Goal: Task Accomplishment & Management: Manage account settings

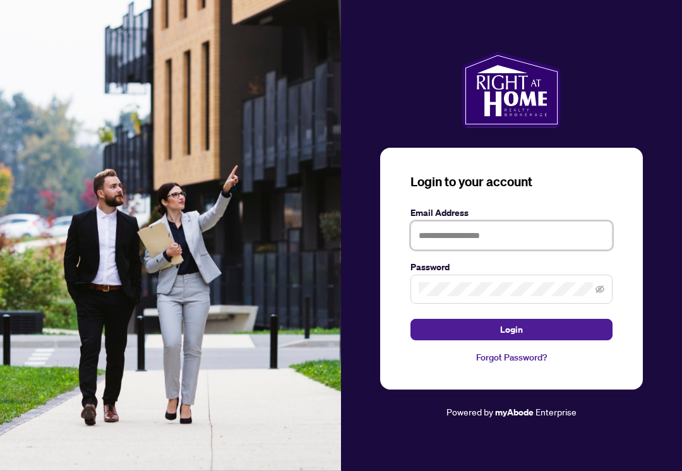
click at [444, 236] on input "text" at bounding box center [512, 235] width 202 height 29
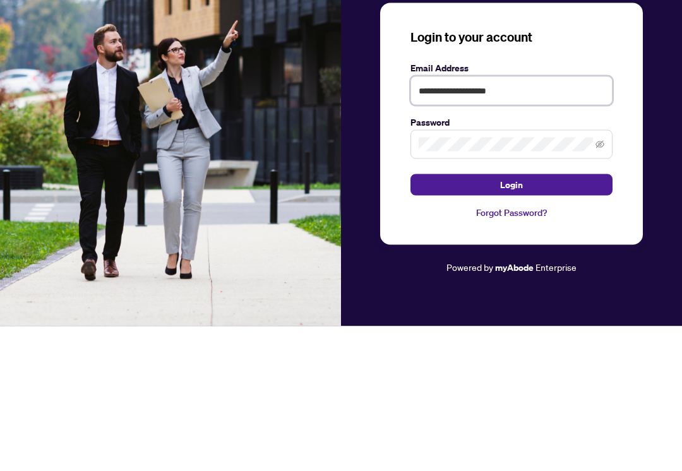
type input "**********"
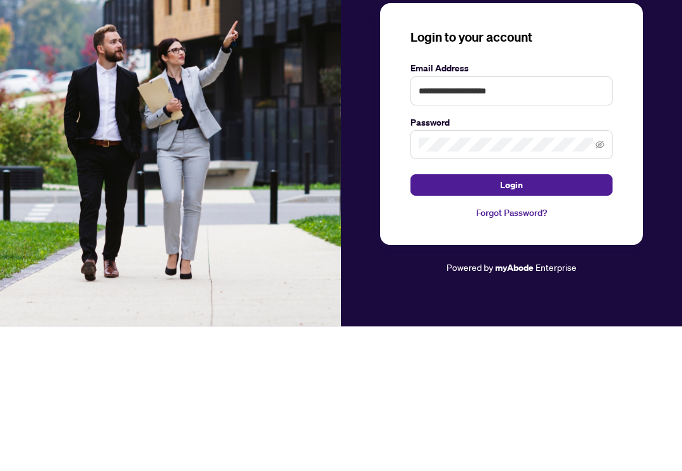
click at [475, 319] on button "Login" at bounding box center [512, 329] width 202 height 21
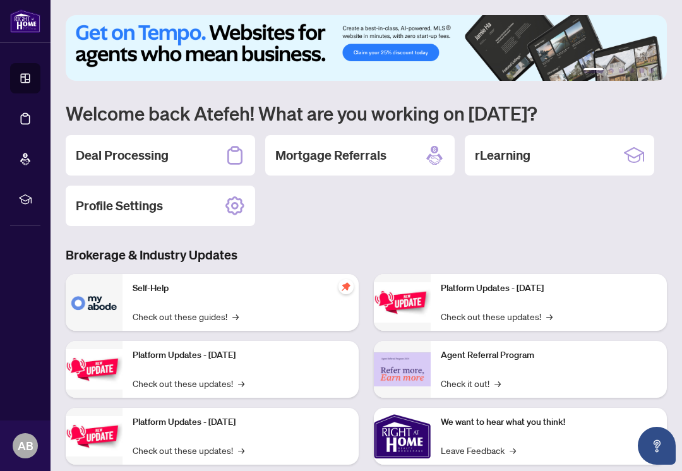
click at [158, 153] on h2 "Deal Processing" at bounding box center [122, 156] width 93 height 18
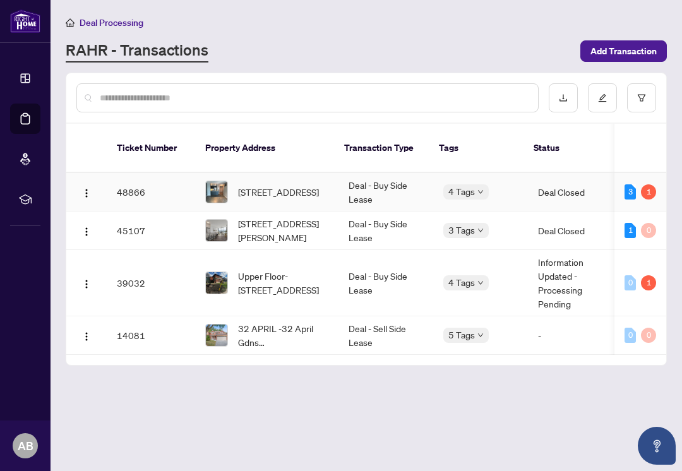
click at [255, 185] on span "[STREET_ADDRESS]" at bounding box center [278, 192] width 81 height 14
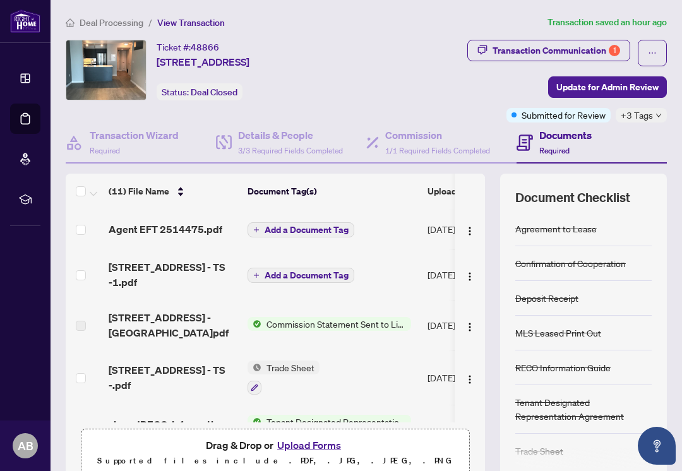
click at [184, 226] on span "Agent EFT 2514475.pdf" at bounding box center [166, 229] width 114 height 15
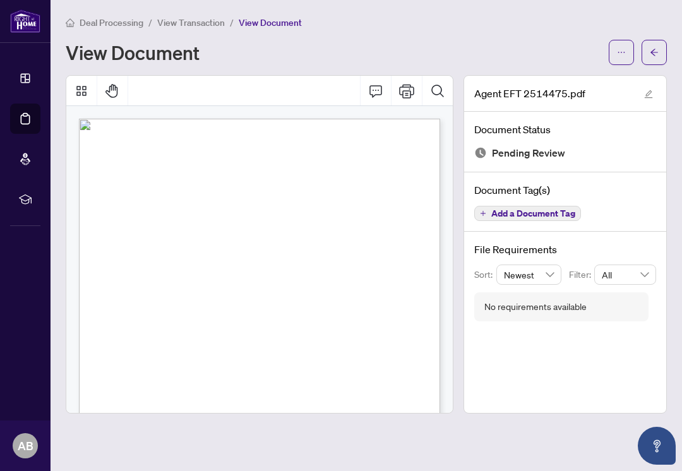
click at [655, 48] on icon "arrow-left" at bounding box center [654, 52] width 9 height 9
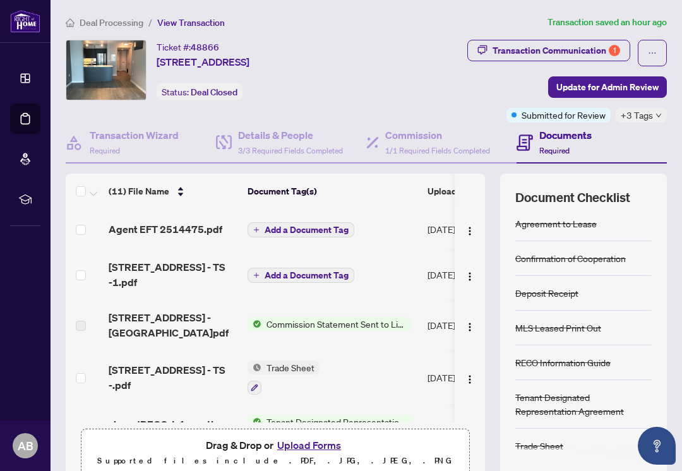
scroll to position [5, 0]
click at [156, 225] on span "Agent EFT 2514475.pdf" at bounding box center [166, 229] width 114 height 15
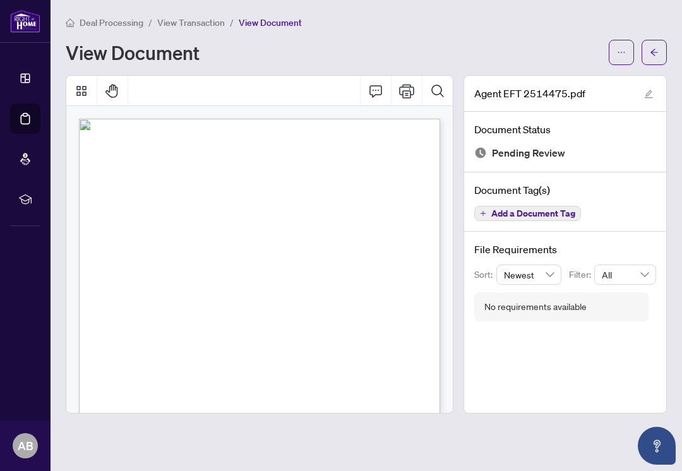
click at [621, 58] on span "button" at bounding box center [621, 52] width 9 height 20
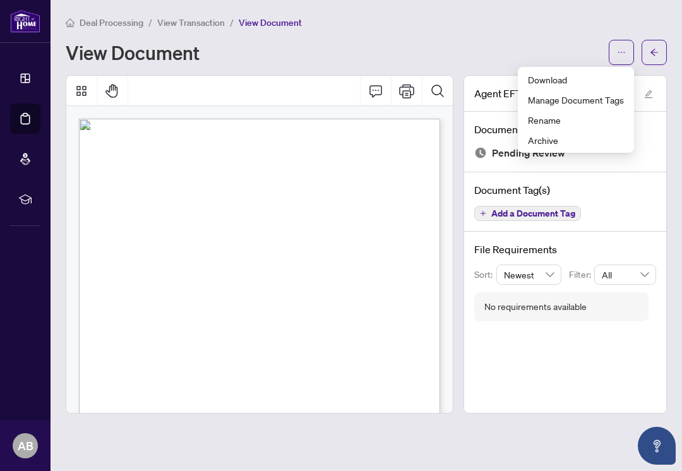
click at [380, 47] on div "View Document" at bounding box center [334, 52] width 536 height 20
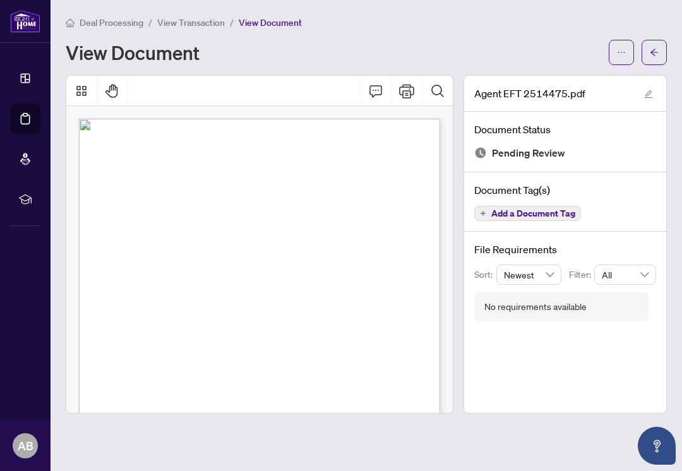
click at [653, 57] on span "button" at bounding box center [654, 52] width 9 height 20
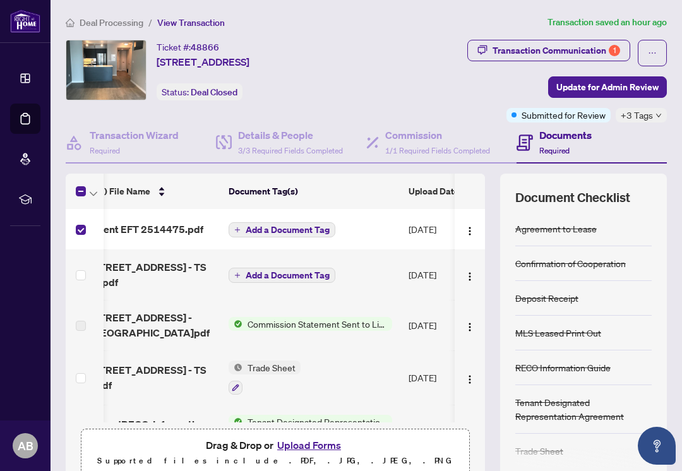
scroll to position [0, 21]
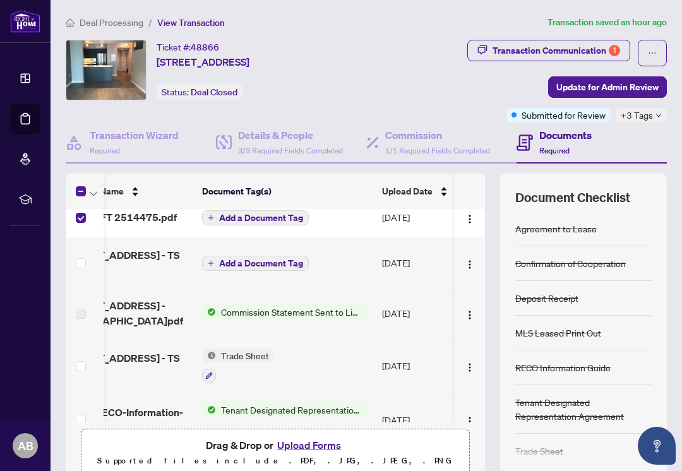
click at [469, 221] on img "button" at bounding box center [470, 219] width 10 height 10
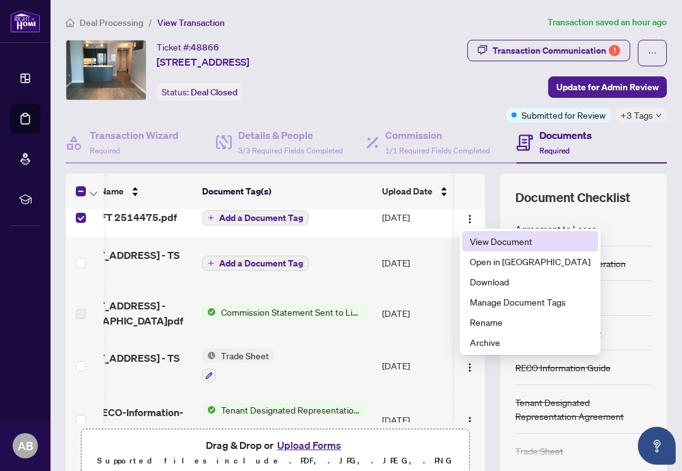
click at [489, 245] on span "View Document" at bounding box center [530, 241] width 121 height 14
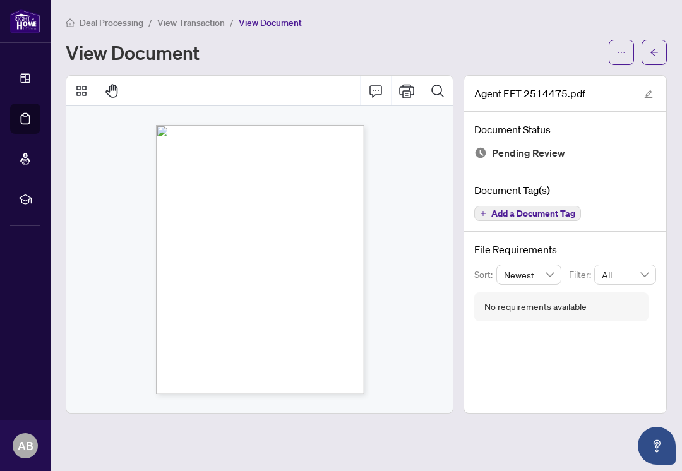
click at [644, 93] on icon "edit" at bounding box center [648, 94] width 9 height 9
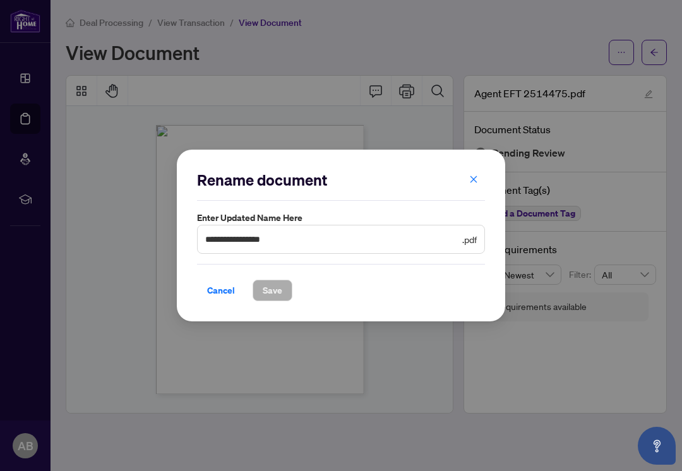
click at [474, 187] on span "button" at bounding box center [473, 179] width 9 height 20
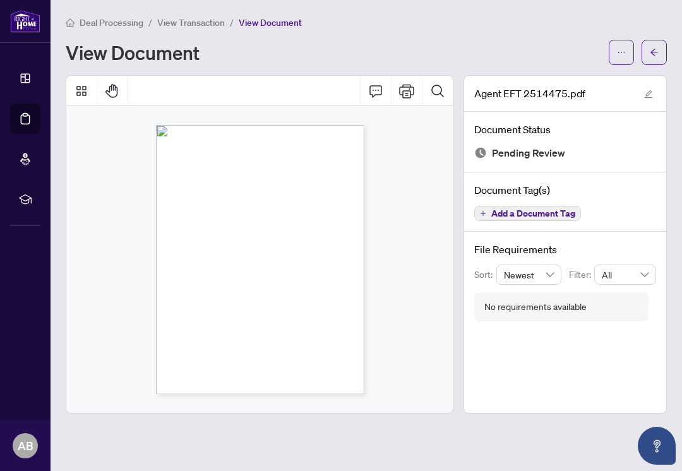
click at [653, 52] on icon "arrow-left" at bounding box center [654, 52] width 9 height 9
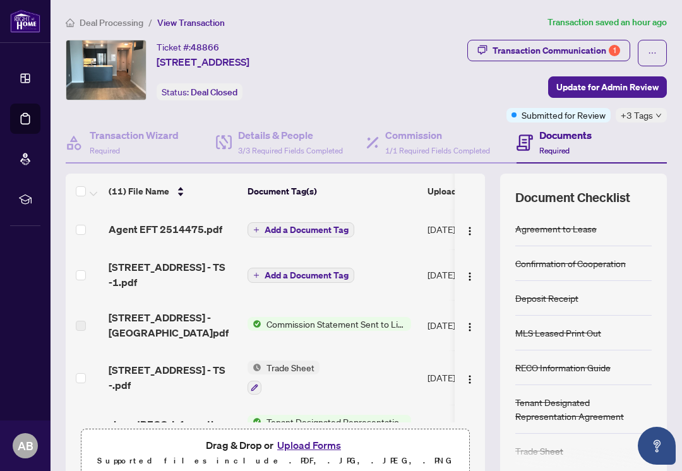
click at [261, 225] on button "Add a Document Tag" at bounding box center [301, 229] width 107 height 15
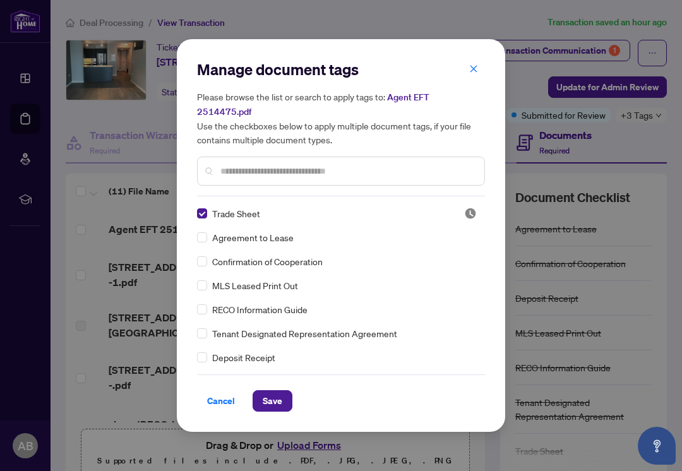
click at [205, 231] on label at bounding box center [202, 238] width 10 height 14
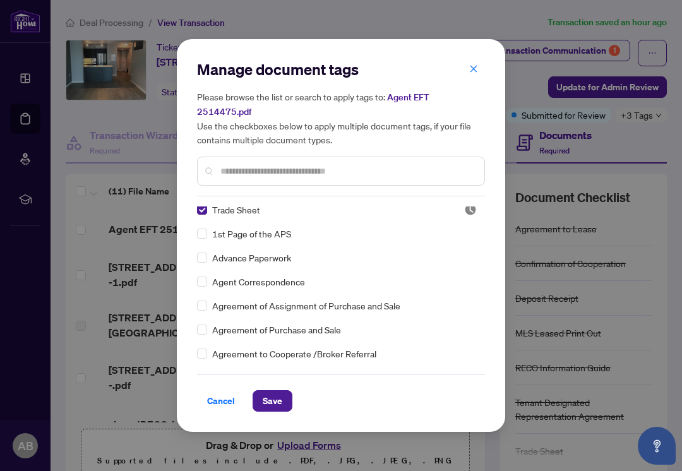
scroll to position [150, 0]
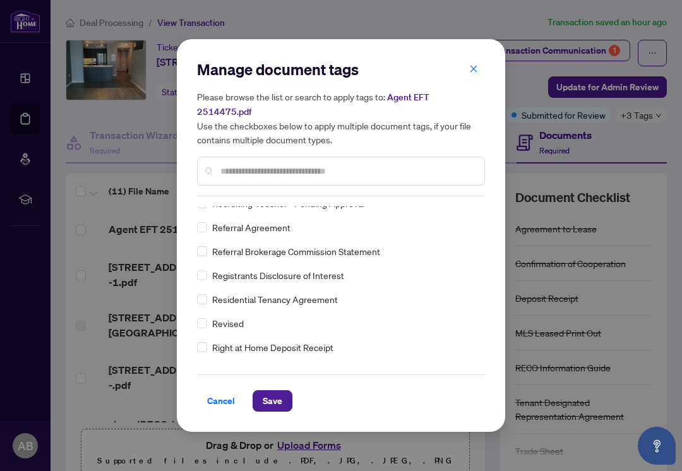
click at [221, 380] on div "Cancel Save" at bounding box center [341, 393] width 288 height 37
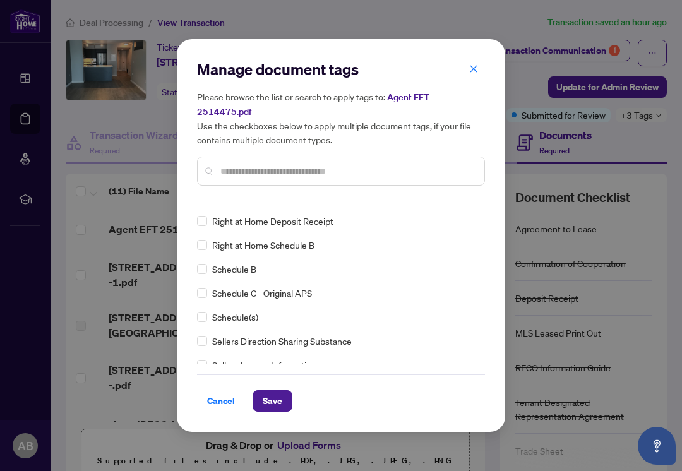
click at [220, 380] on div "Cancel Save" at bounding box center [341, 393] width 288 height 37
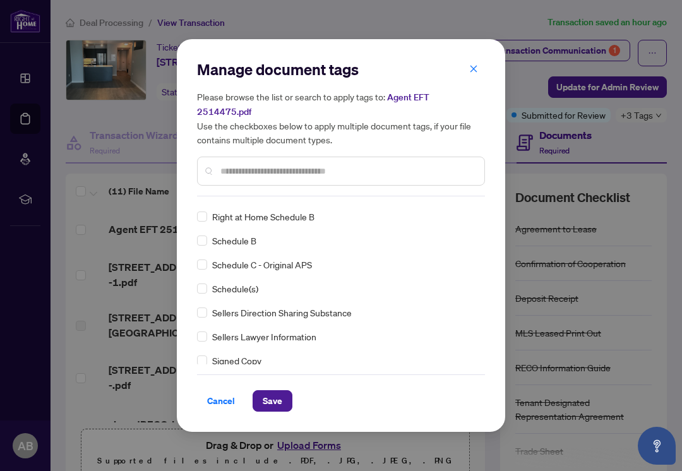
click at [217, 399] on span "Cancel" at bounding box center [221, 401] width 28 height 20
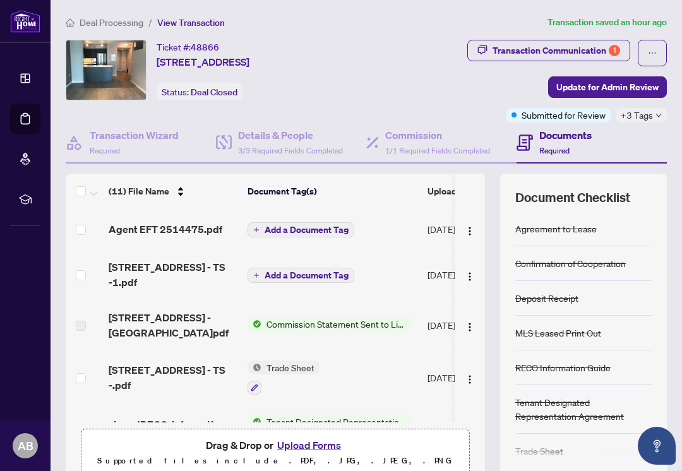
click at [225, 389] on span "[STREET_ADDRESS] - TS -.pdf" at bounding box center [173, 378] width 129 height 30
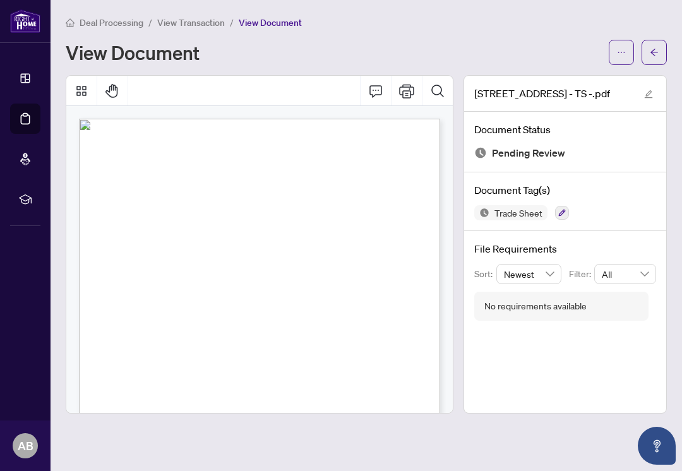
click at [662, 56] on button "button" at bounding box center [654, 52] width 25 height 25
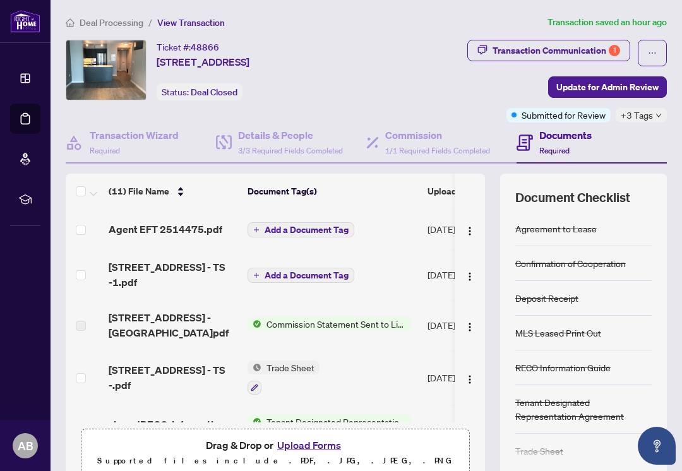
click at [537, 54] on div "Transaction Communication 1" at bounding box center [557, 50] width 128 height 20
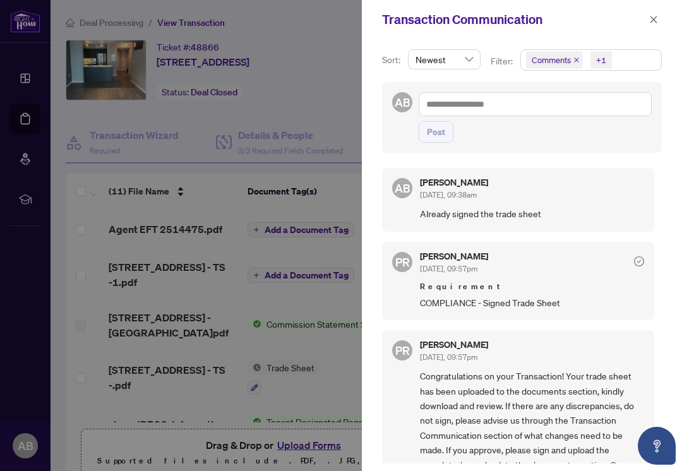
click at [657, 16] on icon "close" at bounding box center [653, 19] width 7 height 7
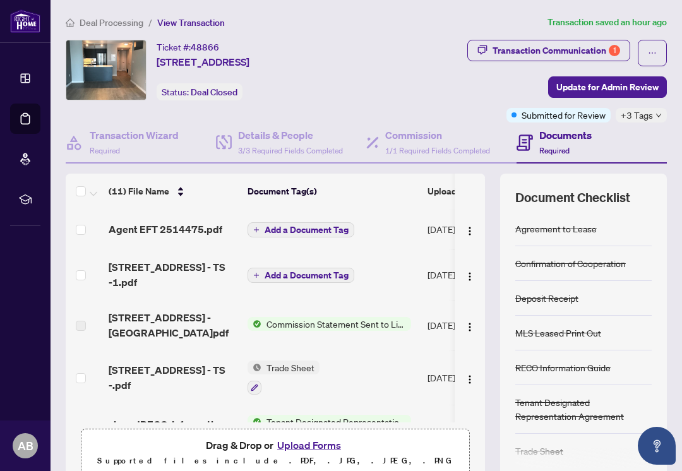
click at [153, 279] on span "[STREET_ADDRESS] - TS -1.pdf" at bounding box center [173, 275] width 129 height 30
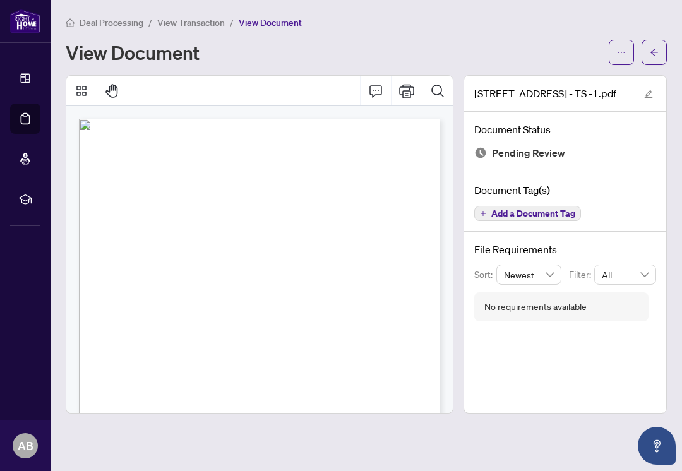
click at [651, 62] on button "button" at bounding box center [654, 52] width 25 height 25
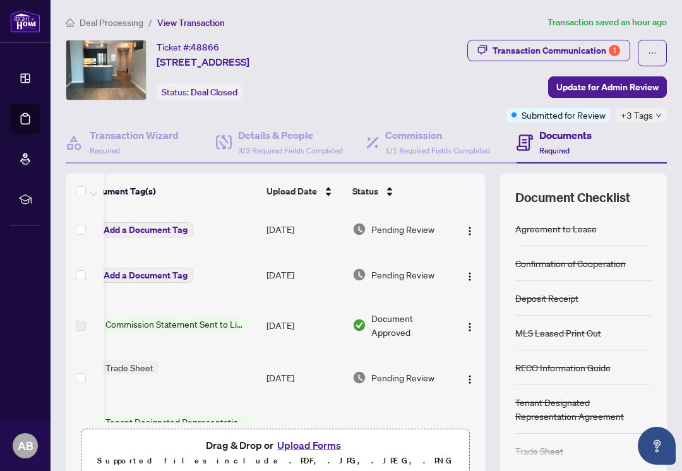
scroll to position [0, 161]
click at [389, 231] on span "Pending Review" at bounding box center [402, 229] width 63 height 14
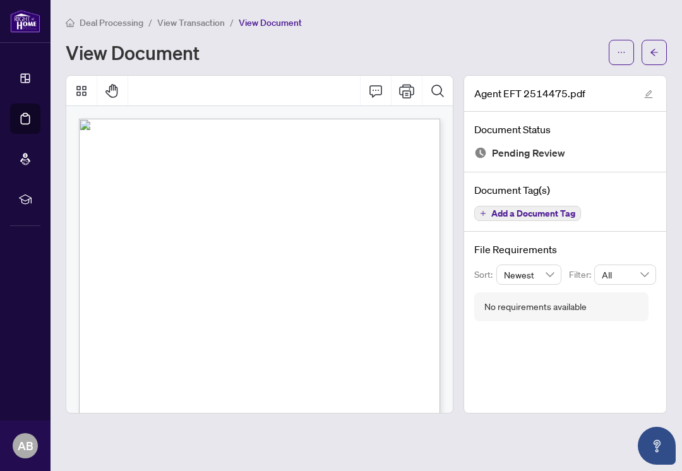
click at [651, 94] on icon "edit" at bounding box center [648, 94] width 9 height 9
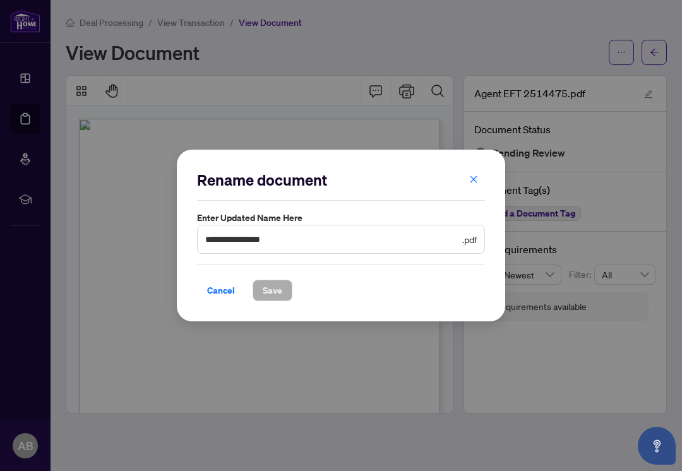
click at [223, 289] on span "Cancel" at bounding box center [221, 290] width 28 height 20
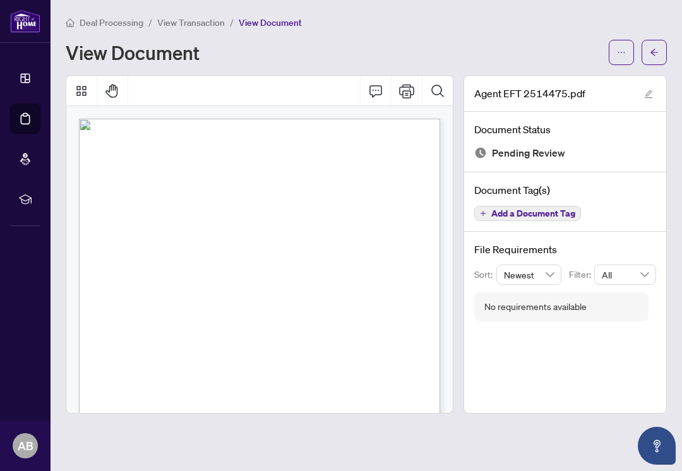
click at [613, 52] on button "button" at bounding box center [621, 52] width 25 height 25
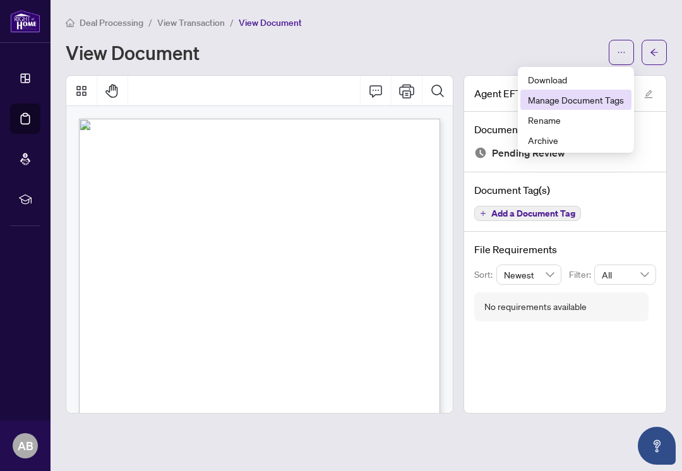
click at [575, 102] on span "Manage Document Tags" at bounding box center [576, 100] width 96 height 14
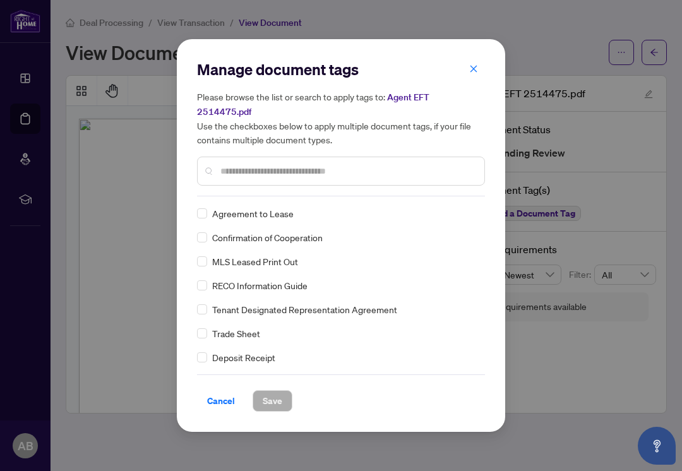
click at [234, 169] on input "text" at bounding box center [347, 171] width 254 height 14
click at [231, 170] on input "text" at bounding box center [347, 171] width 254 height 14
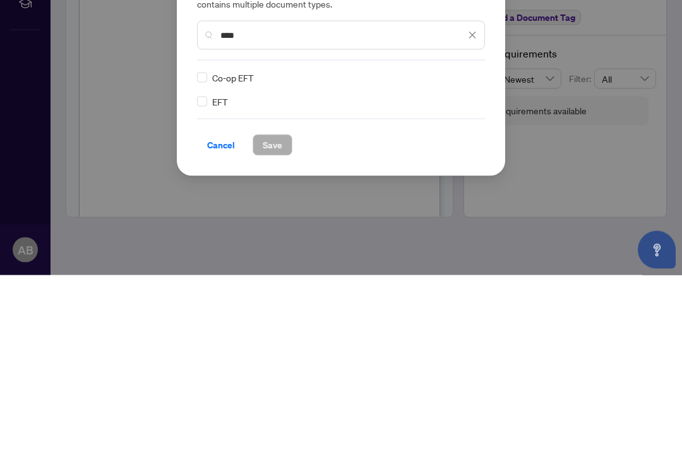
type input "***"
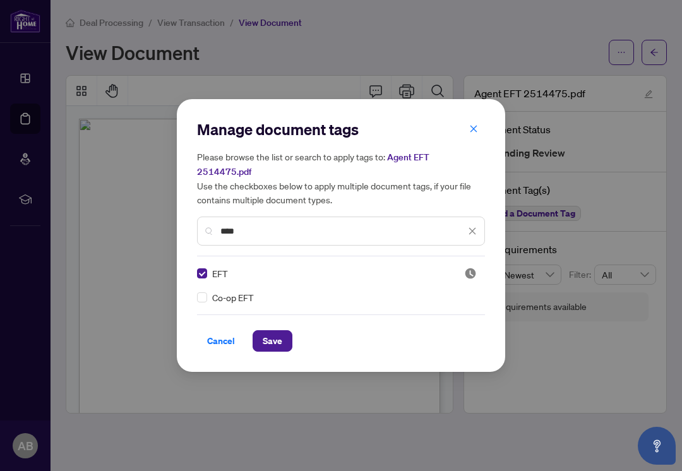
click at [275, 335] on span "Save" at bounding box center [273, 341] width 20 height 20
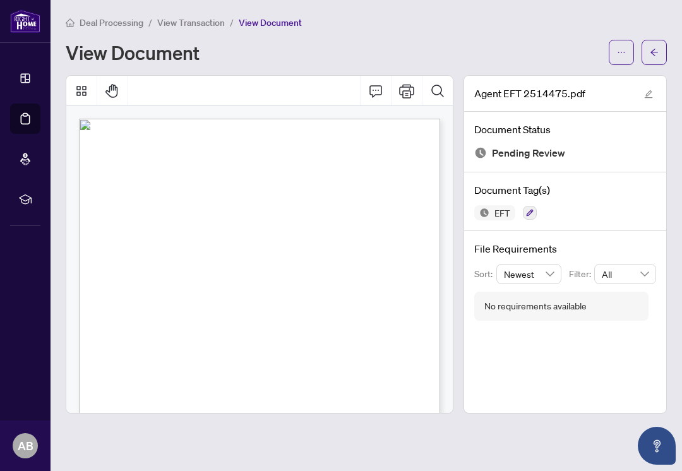
click at [657, 57] on span "button" at bounding box center [654, 52] width 9 height 20
